Goal: Information Seeking & Learning: Learn about a topic

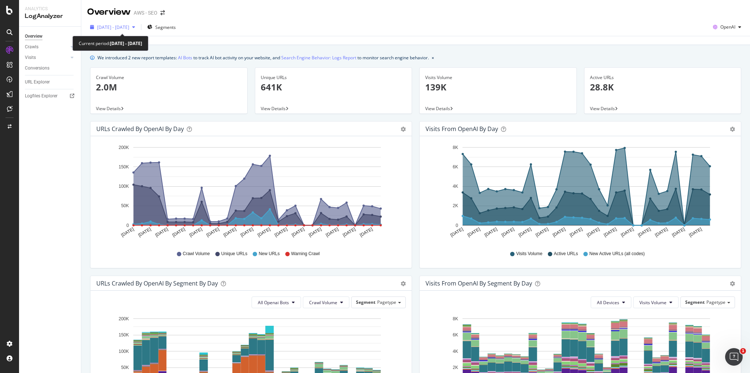
click at [138, 27] on div "button" at bounding box center [133, 27] width 9 height 4
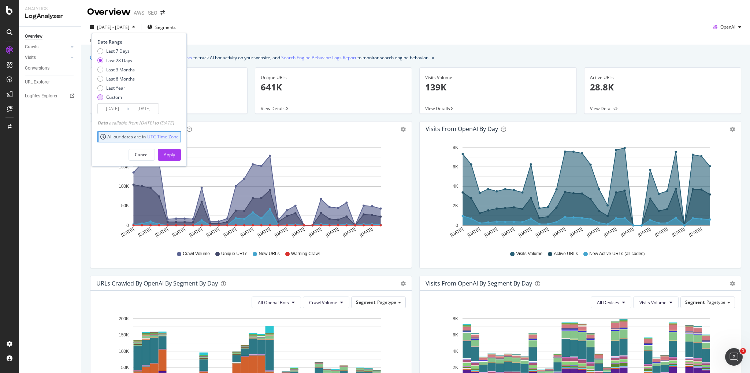
click at [100, 98] on div "Custom" at bounding box center [100, 98] width 6 height 6
click at [123, 109] on input "[DATE]" at bounding box center [112, 109] width 29 height 10
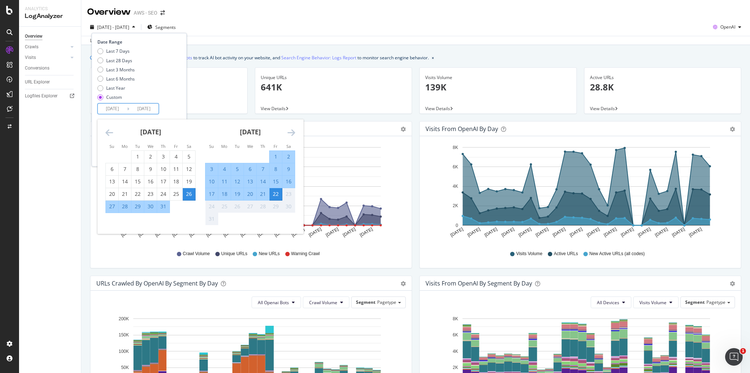
click at [111, 134] on icon "Move backward to switch to the previous month." at bounding box center [110, 132] width 8 height 9
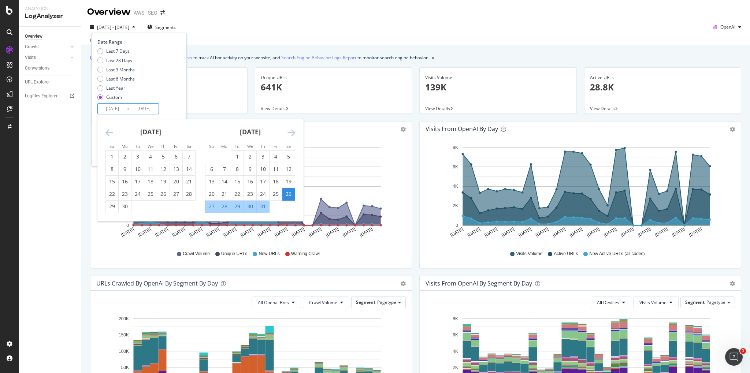
click at [111, 134] on icon "Move backward to switch to the previous month." at bounding box center [110, 132] width 8 height 9
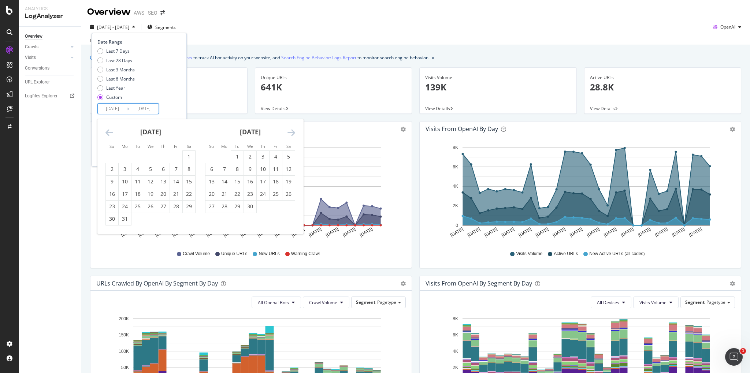
click at [111, 134] on icon "Move backward to switch to the previous month." at bounding box center [110, 132] width 8 height 9
click at [149, 157] on div "1" at bounding box center [150, 156] width 12 height 7
type input "[DATE]"
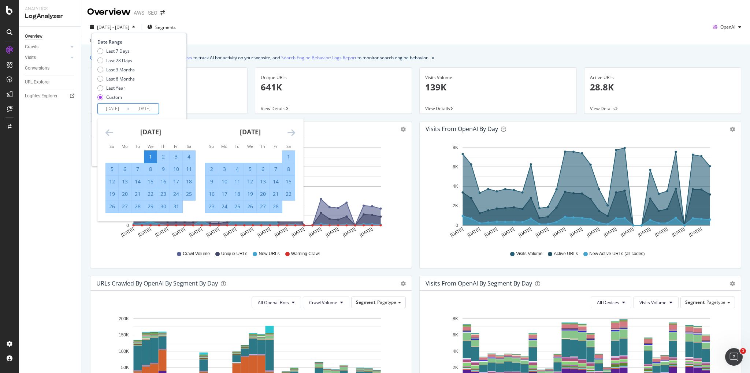
click at [290, 133] on icon "Move forward to switch to the next month." at bounding box center [292, 132] width 8 height 9
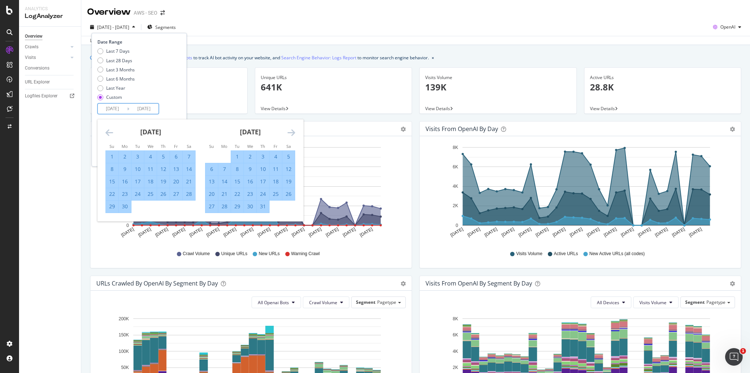
click at [290, 133] on icon "Move forward to switch to the next month." at bounding box center [292, 132] width 8 height 9
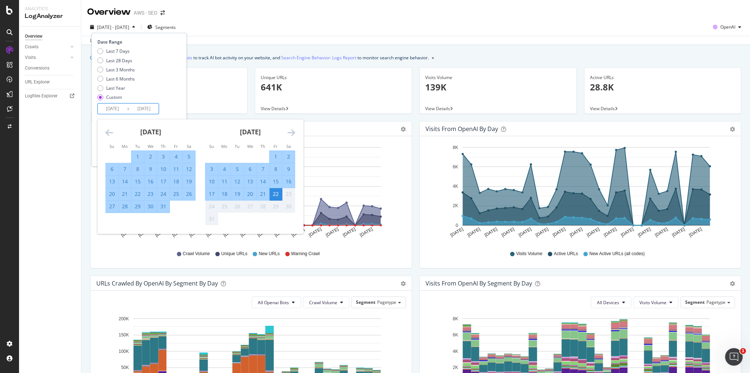
click at [290, 133] on icon "Move forward to switch to the next month." at bounding box center [292, 132] width 8 height 9
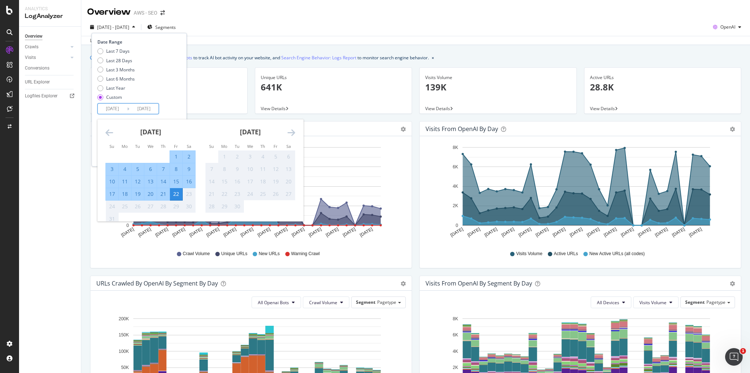
click at [178, 196] on div "22" at bounding box center [176, 194] width 12 height 7
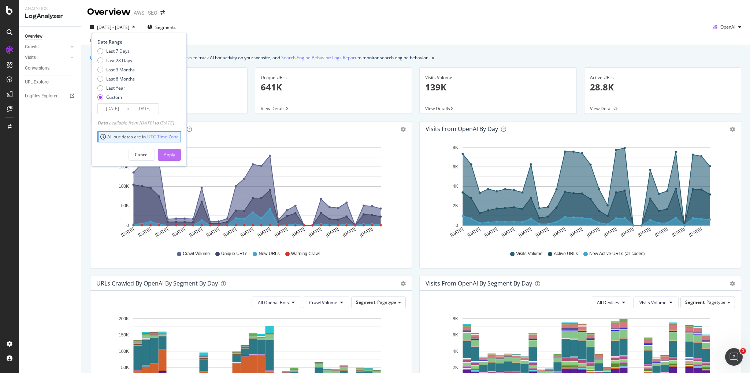
click at [175, 154] on div "Apply" at bounding box center [169, 155] width 11 height 6
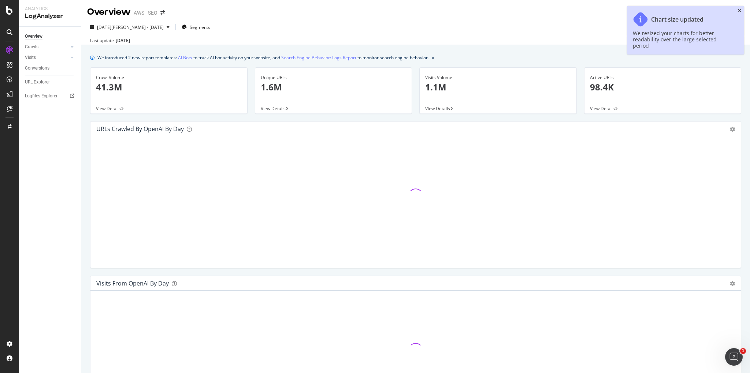
click at [740, 12] on icon "close toast" at bounding box center [739, 11] width 3 height 4
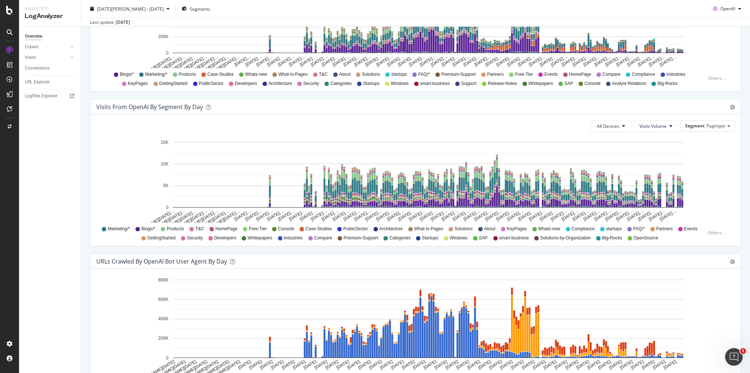
scroll to position [299, 0]
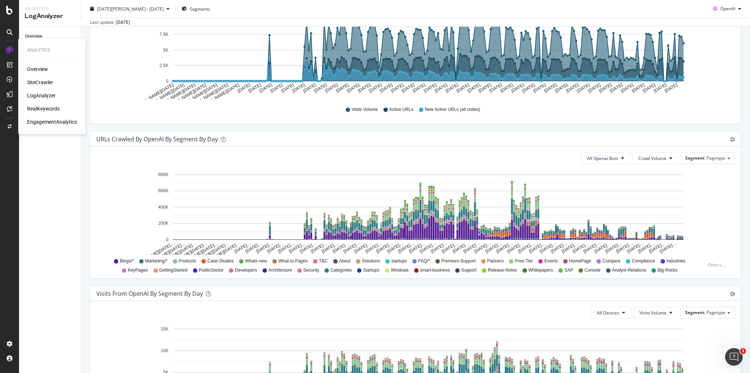
click at [45, 82] on div "SiteCrawler" at bounding box center [40, 82] width 26 height 7
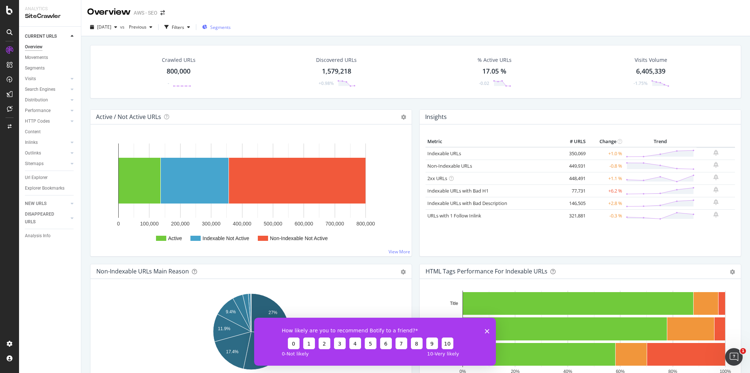
click at [231, 27] on span "Segments" at bounding box center [220, 27] width 21 height 6
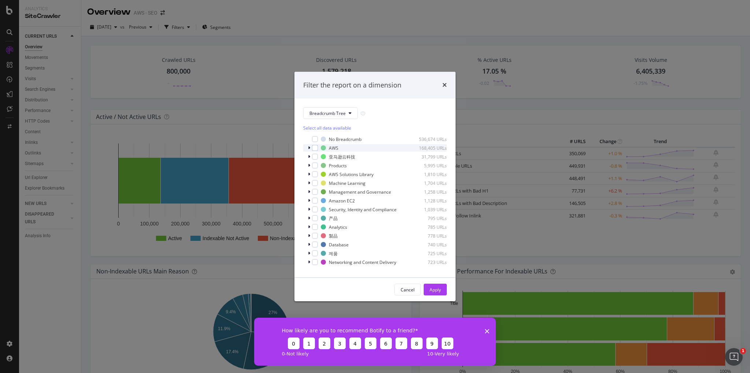
click at [310, 148] on icon "modal" at bounding box center [309, 148] width 2 height 4
click at [309, 149] on icon "modal" at bounding box center [309, 148] width 3 height 4
click at [445, 84] on icon "times" at bounding box center [445, 85] width 4 height 6
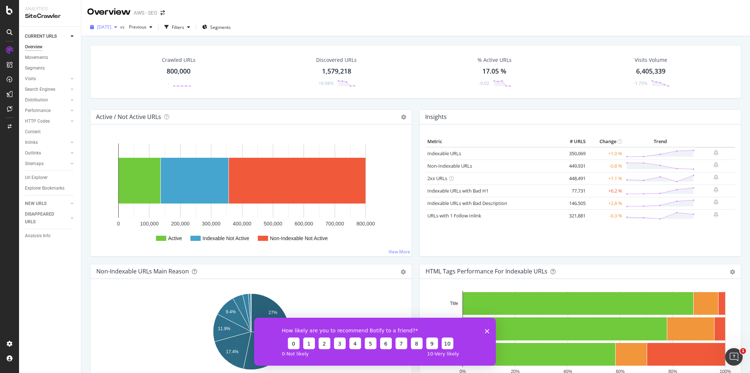
click at [120, 27] on div "button" at bounding box center [115, 27] width 9 height 4
click at [277, 29] on div "[DATE] vs Previous Filters Segments" at bounding box center [415, 28] width 669 height 15
click at [42, 68] on div "Overview" at bounding box center [37, 69] width 21 height 7
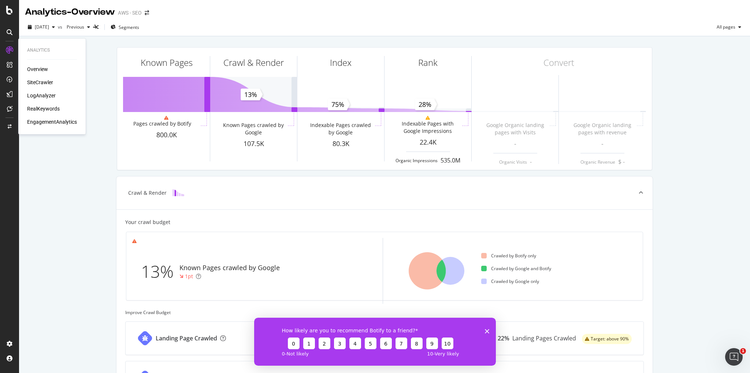
click at [42, 84] on div "SiteCrawler" at bounding box center [40, 82] width 26 height 7
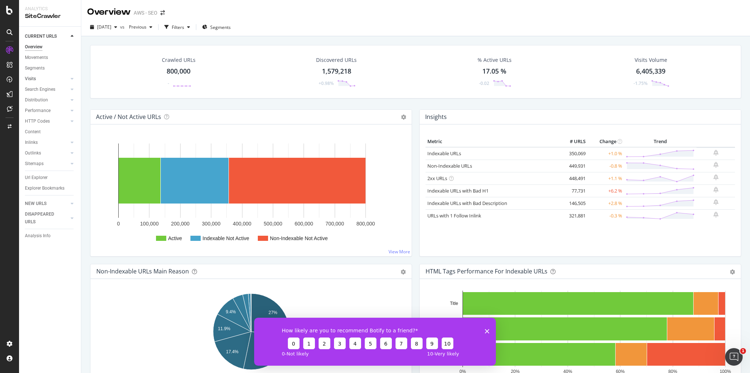
click at [37, 78] on link "Visits" at bounding box center [47, 79] width 44 height 8
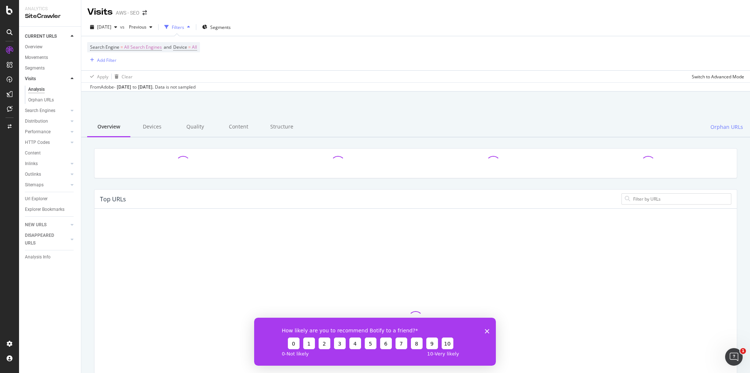
click at [486, 332] on icon "Close survey" at bounding box center [487, 331] width 4 height 4
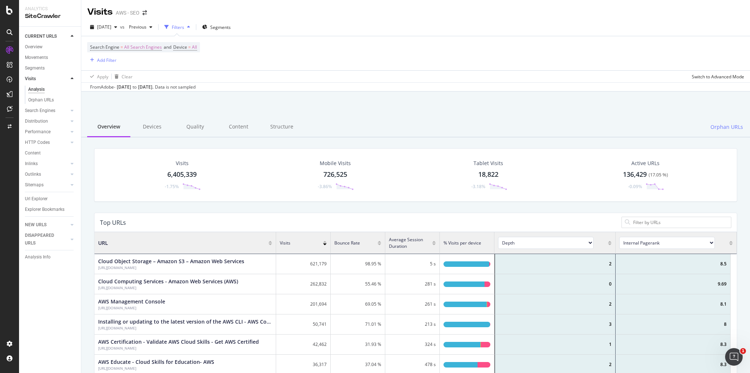
scroll to position [220, 643]
click at [190, 27] on icon "button" at bounding box center [188, 27] width 3 height 4
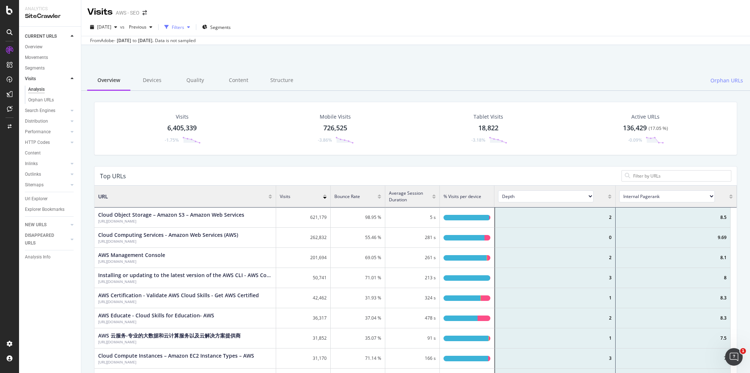
click at [190, 27] on icon "button" at bounding box center [188, 27] width 3 height 4
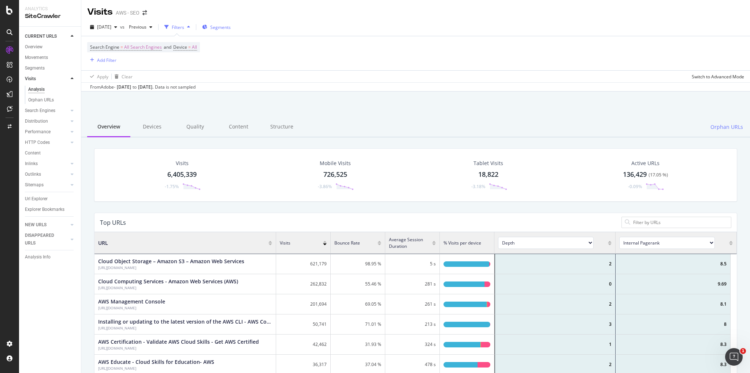
click at [225, 27] on span "Segments" at bounding box center [220, 27] width 21 height 6
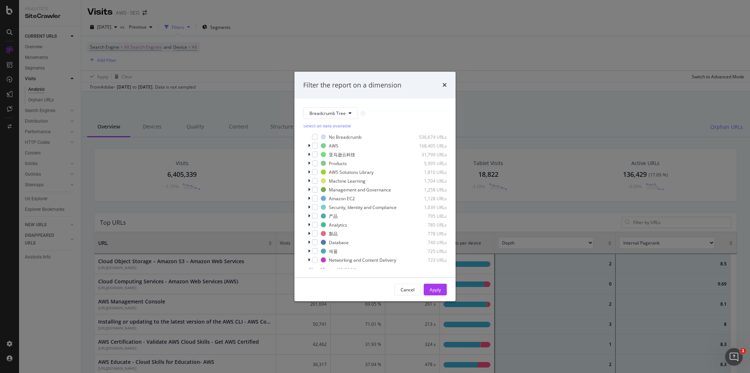
scroll to position [0, 0]
click at [444, 85] on icon "times" at bounding box center [445, 85] width 4 height 6
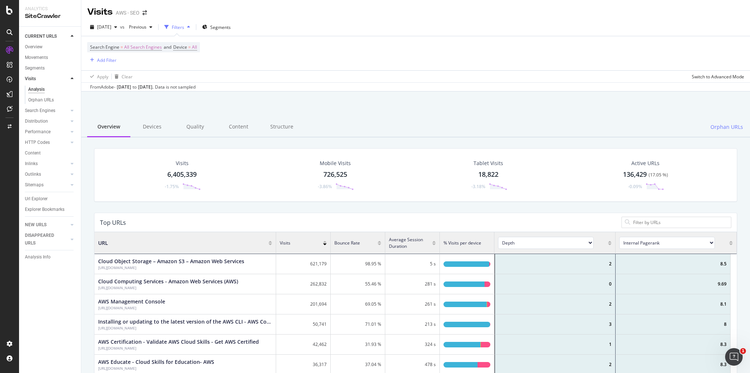
scroll to position [220, 643]
click at [40, 67] on div "Segments" at bounding box center [35, 68] width 20 height 8
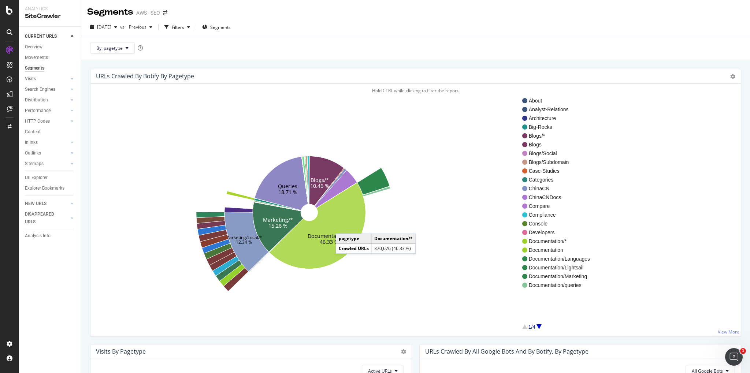
scroll to position [37, 0]
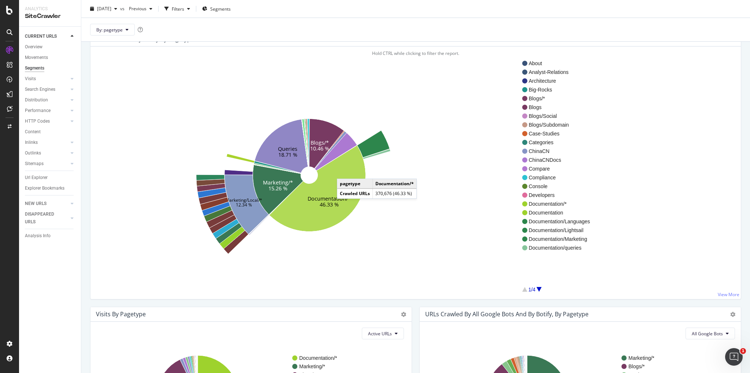
click at [344, 171] on icon at bounding box center [317, 188] width 96 height 86
